Goal: Book appointment/travel/reservation

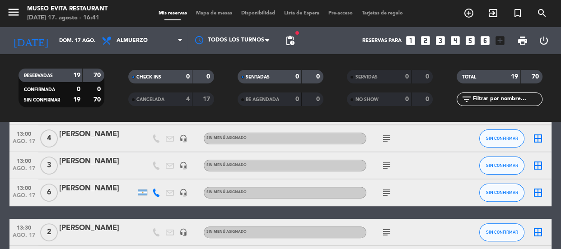
scroll to position [196, 0]
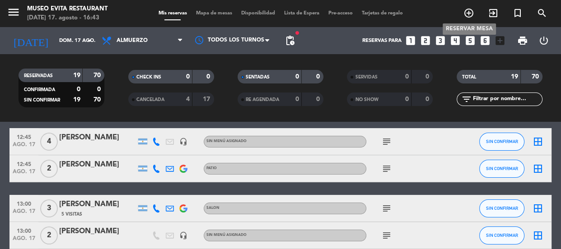
click at [472, 15] on icon "add_circle_outline" at bounding box center [469, 13] width 11 height 11
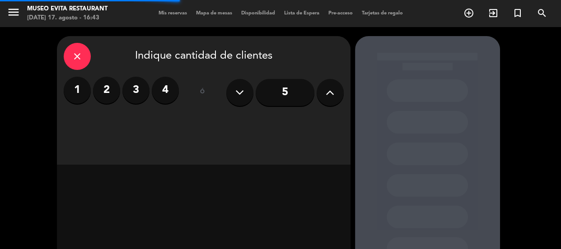
click at [326, 96] on icon at bounding box center [330, 93] width 9 height 14
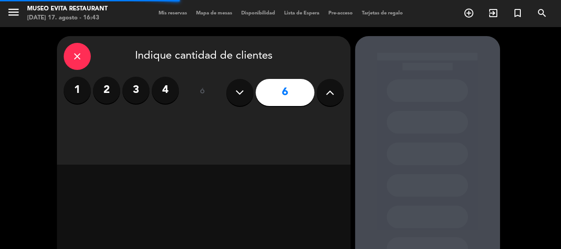
click at [326, 96] on icon at bounding box center [330, 93] width 9 height 14
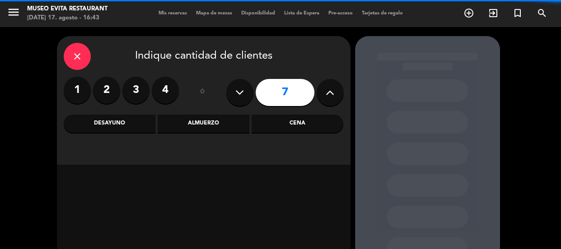
click at [326, 96] on icon at bounding box center [330, 93] width 9 height 14
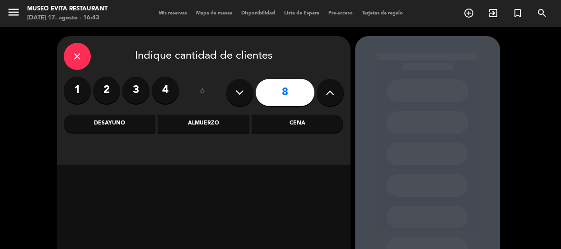
click at [326, 96] on icon at bounding box center [330, 93] width 9 height 14
click at [329, 90] on icon at bounding box center [330, 93] width 9 height 14
type input "10"
click at [256, 125] on div "Cena" at bounding box center [298, 124] width 92 height 18
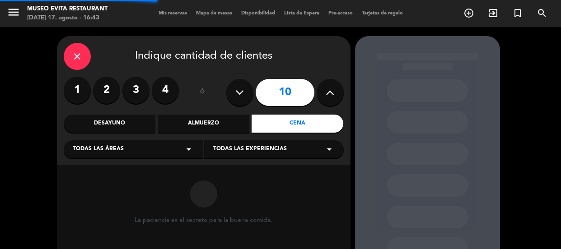
click at [220, 130] on div "Almuerzo" at bounding box center [204, 124] width 92 height 18
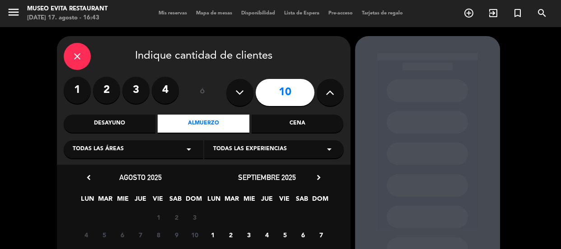
click at [81, 61] on icon "close" at bounding box center [77, 56] width 11 height 11
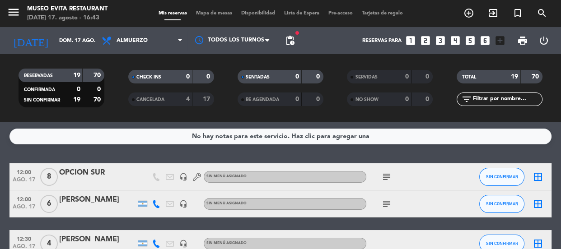
click at [175, 143] on div "No hay notas para este servicio. Haz clic para agregar una" at bounding box center [280, 137] width 542 height 16
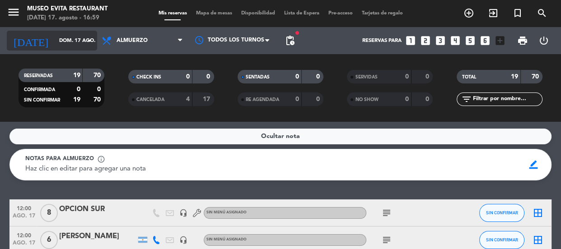
click at [55, 38] on input "dom. 17 ago." at bounding box center [90, 40] width 70 height 15
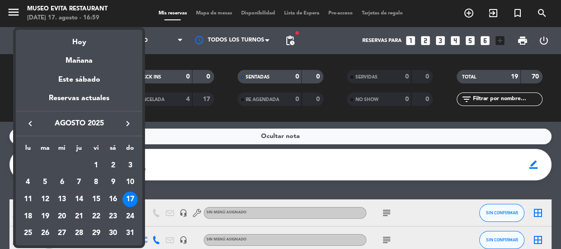
click at [150, 44] on div at bounding box center [280, 124] width 561 height 249
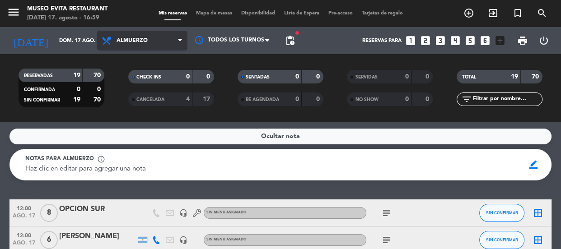
click at [148, 39] on span "Almuerzo" at bounding box center [142, 41] width 90 height 20
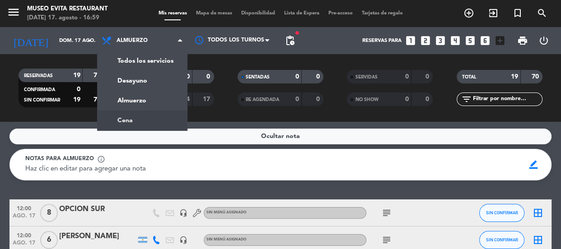
click at [191, 127] on div "Ocultar nota Notas para almuerzo info_outline Haz clic en editar para agregar u…" at bounding box center [280, 185] width 561 height 127
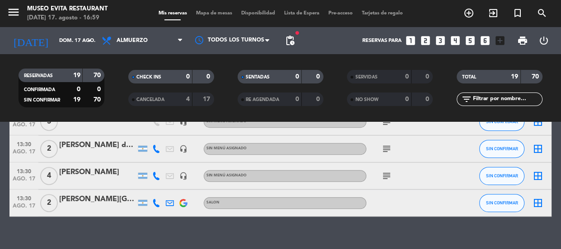
scroll to position [561, 0]
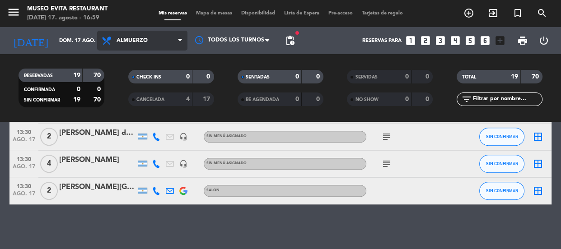
click at [124, 35] on span "Almuerzo" at bounding box center [142, 41] width 90 height 20
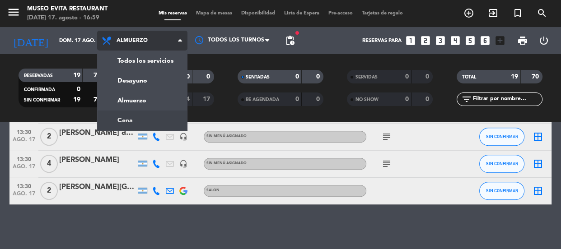
click at [138, 117] on div "menu [GEOGRAPHIC_DATA] [DATE] 17. agosto - 16:59 Mis reservas Mapa de mesas Dis…" at bounding box center [280, 61] width 561 height 122
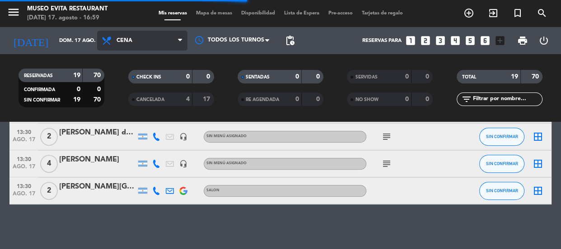
scroll to position [0, 0]
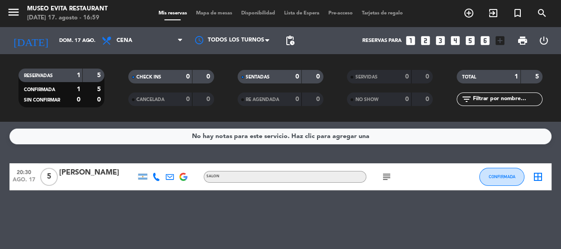
click at [388, 174] on icon "subject" at bounding box center [386, 177] width 11 height 11
click at [394, 155] on div "No hay notas para este servicio. Haz clic para agregar una 20:30 [DATE] 5 [PERS…" at bounding box center [280, 185] width 561 height 127
